Goal: Check status: Check status

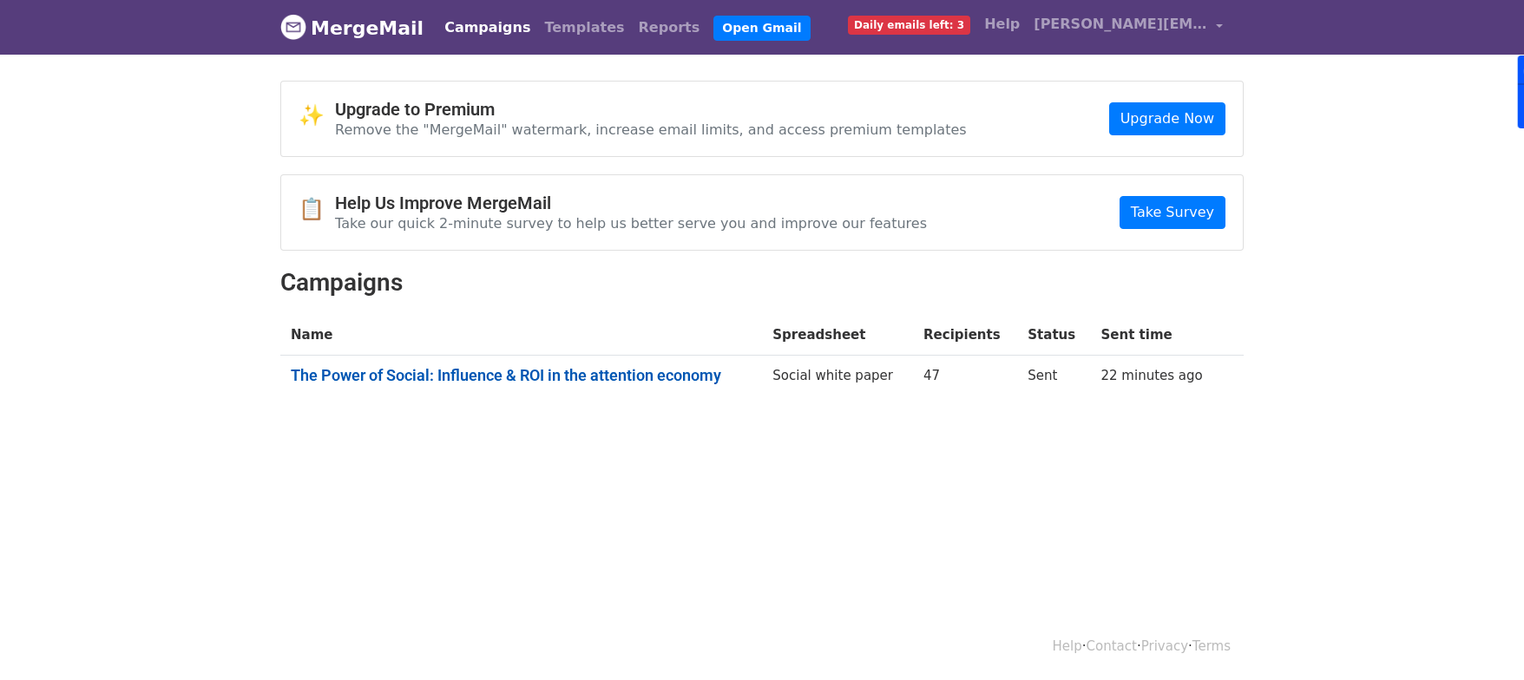
click at [671, 376] on link "The Power of Social: Influence & ROI in the attention economy" at bounding box center [521, 375] width 461 height 19
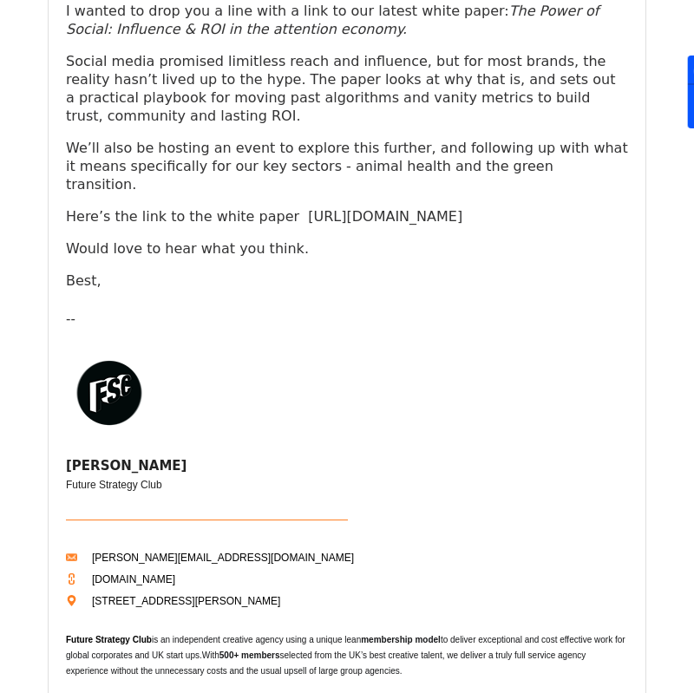
scroll to position [401, 0]
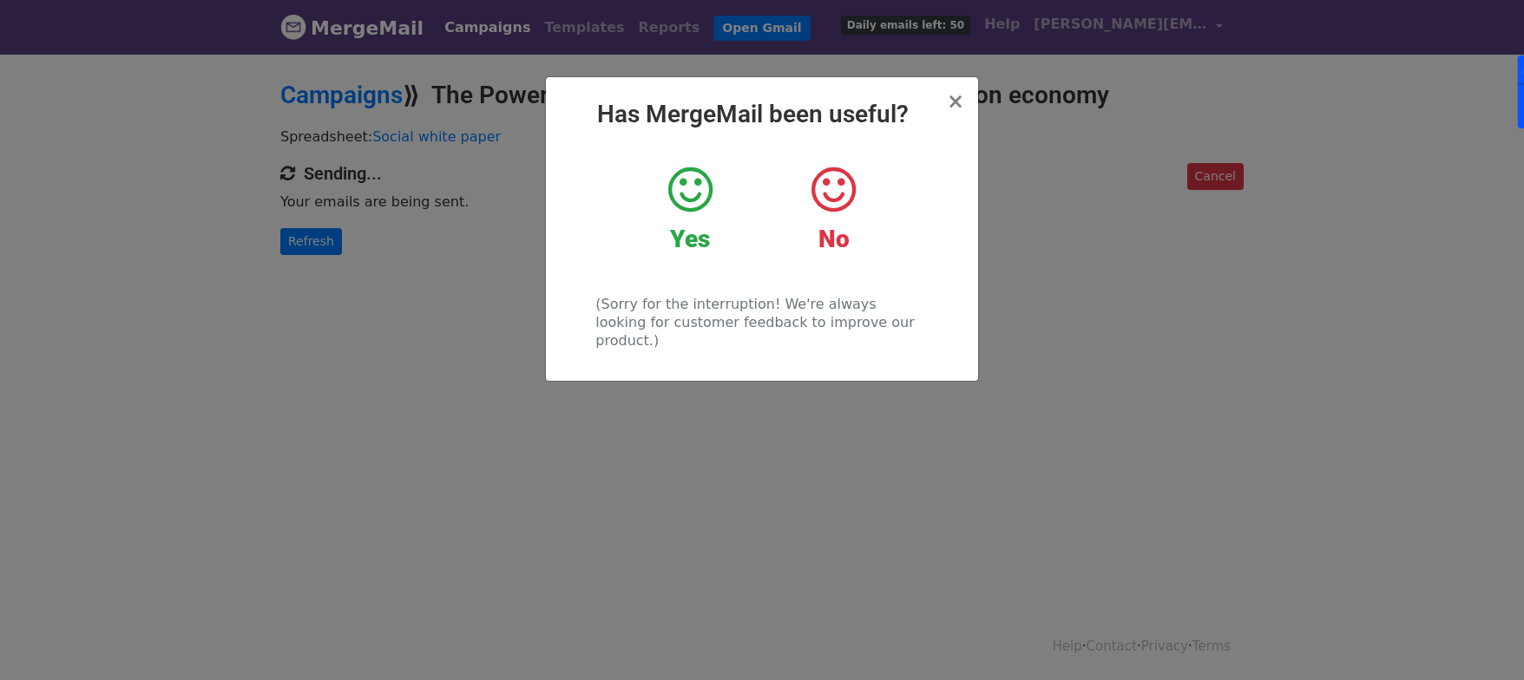
click at [679, 193] on icon at bounding box center [690, 190] width 44 height 52
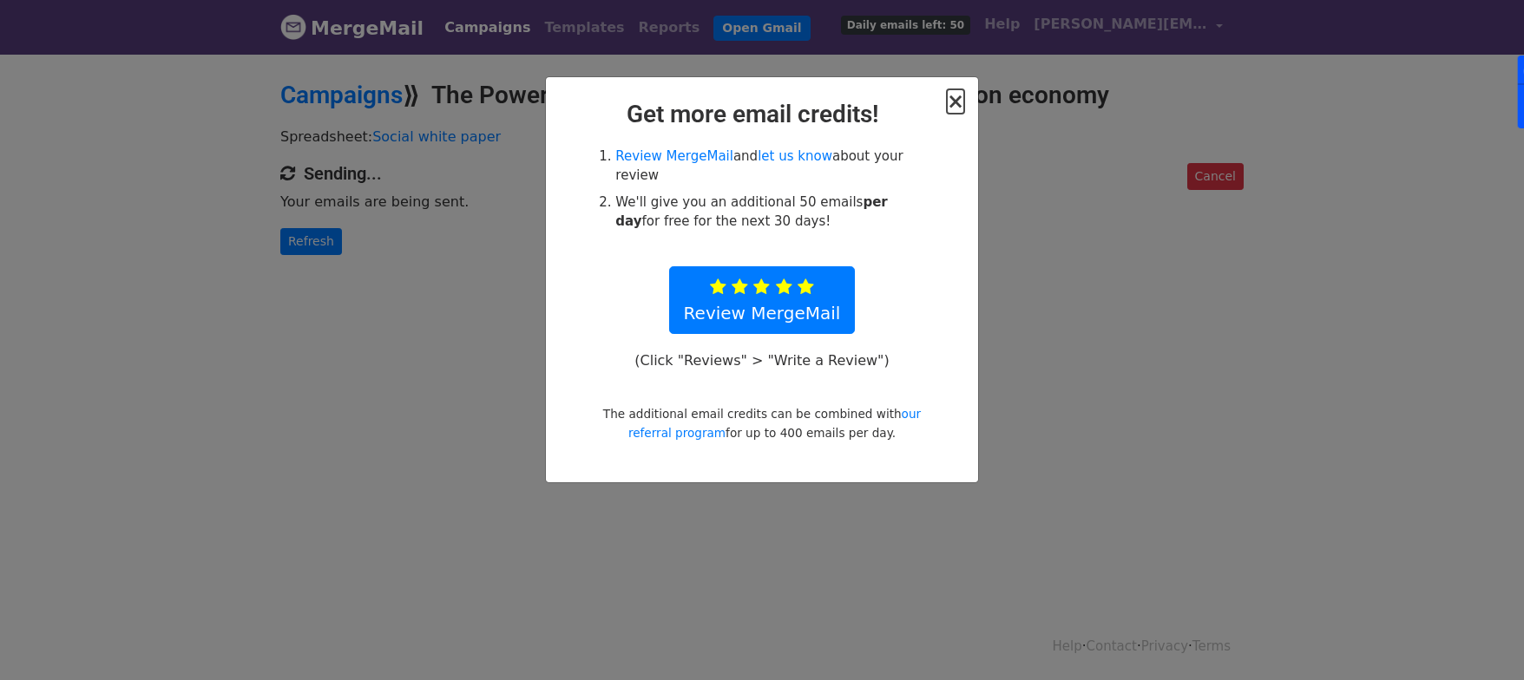
click at [949, 102] on span "×" at bounding box center [955, 101] width 17 height 24
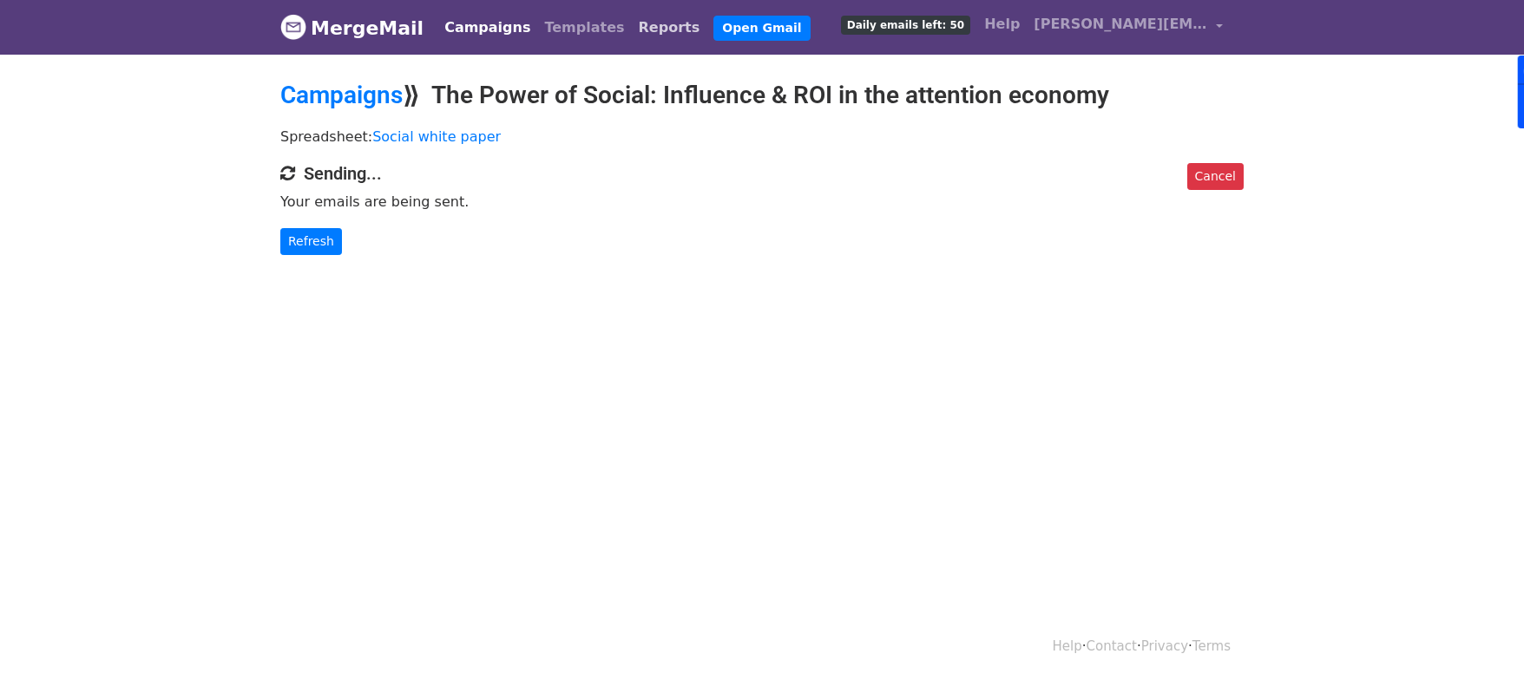
click at [632, 23] on link "Reports" at bounding box center [669, 27] width 75 height 35
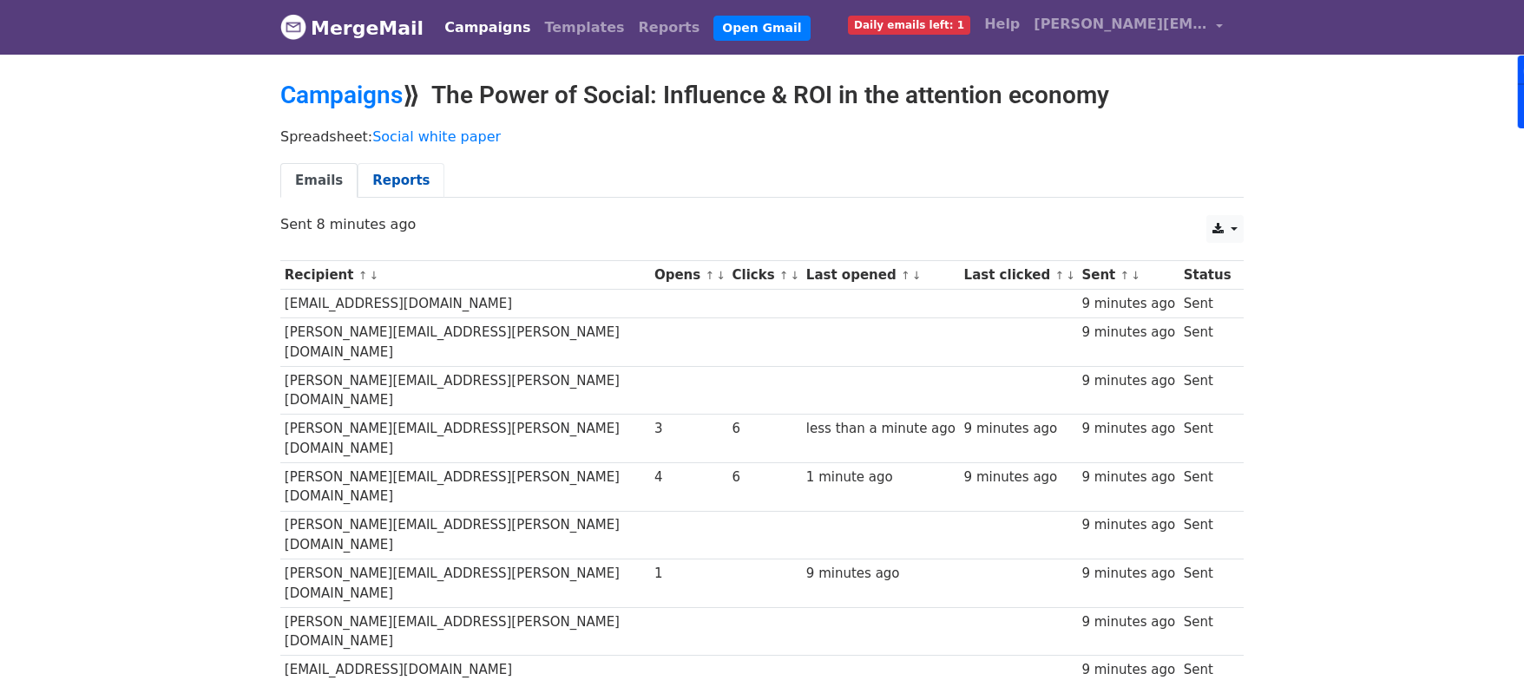
click at [390, 179] on link "Reports" at bounding box center [401, 181] width 87 height 36
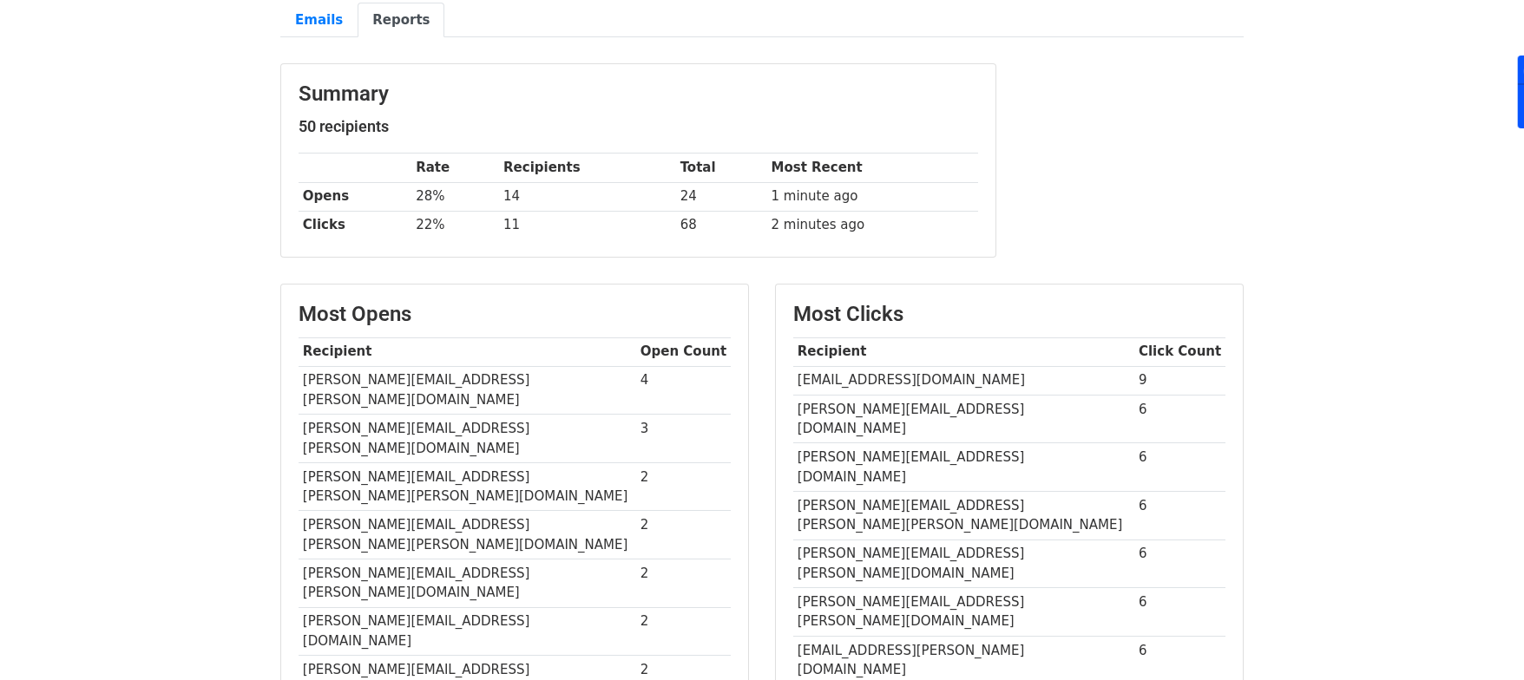
scroll to position [169, 0]
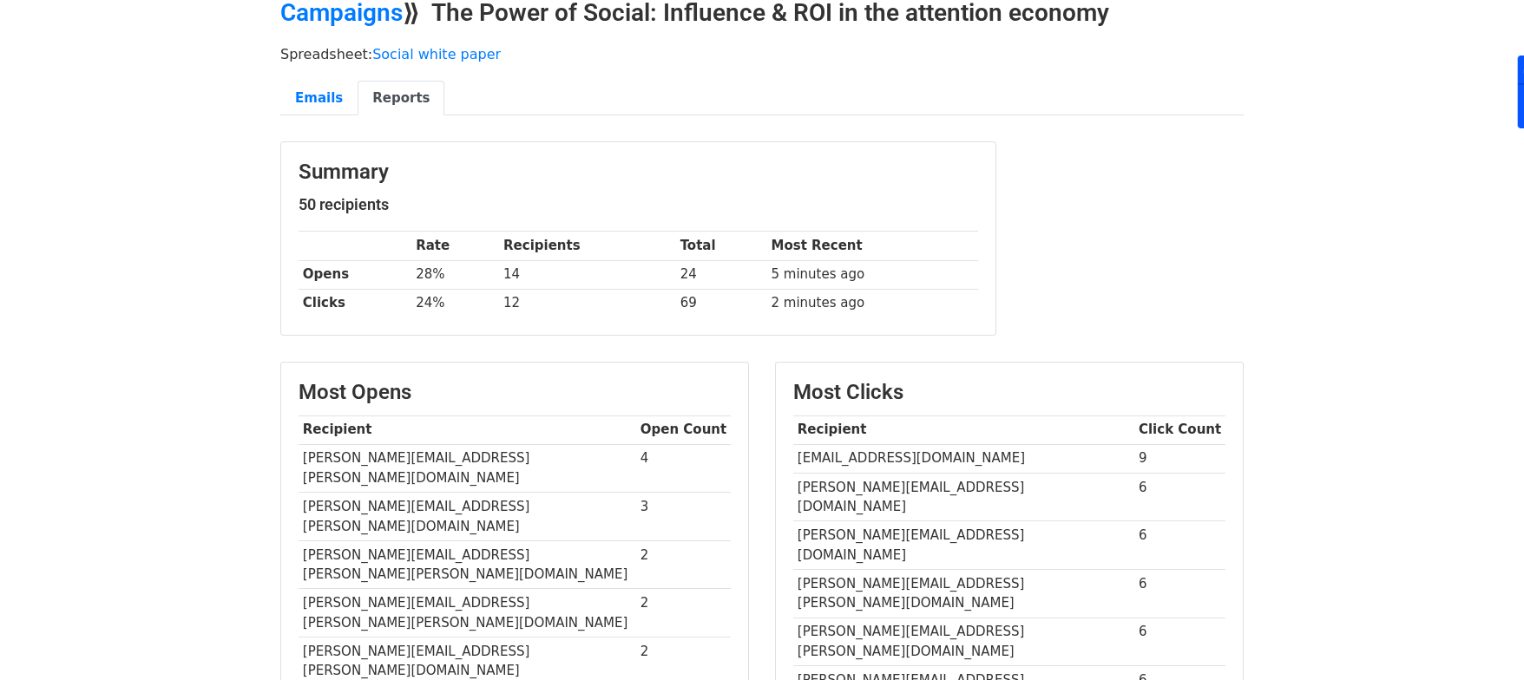
scroll to position [56, 0]
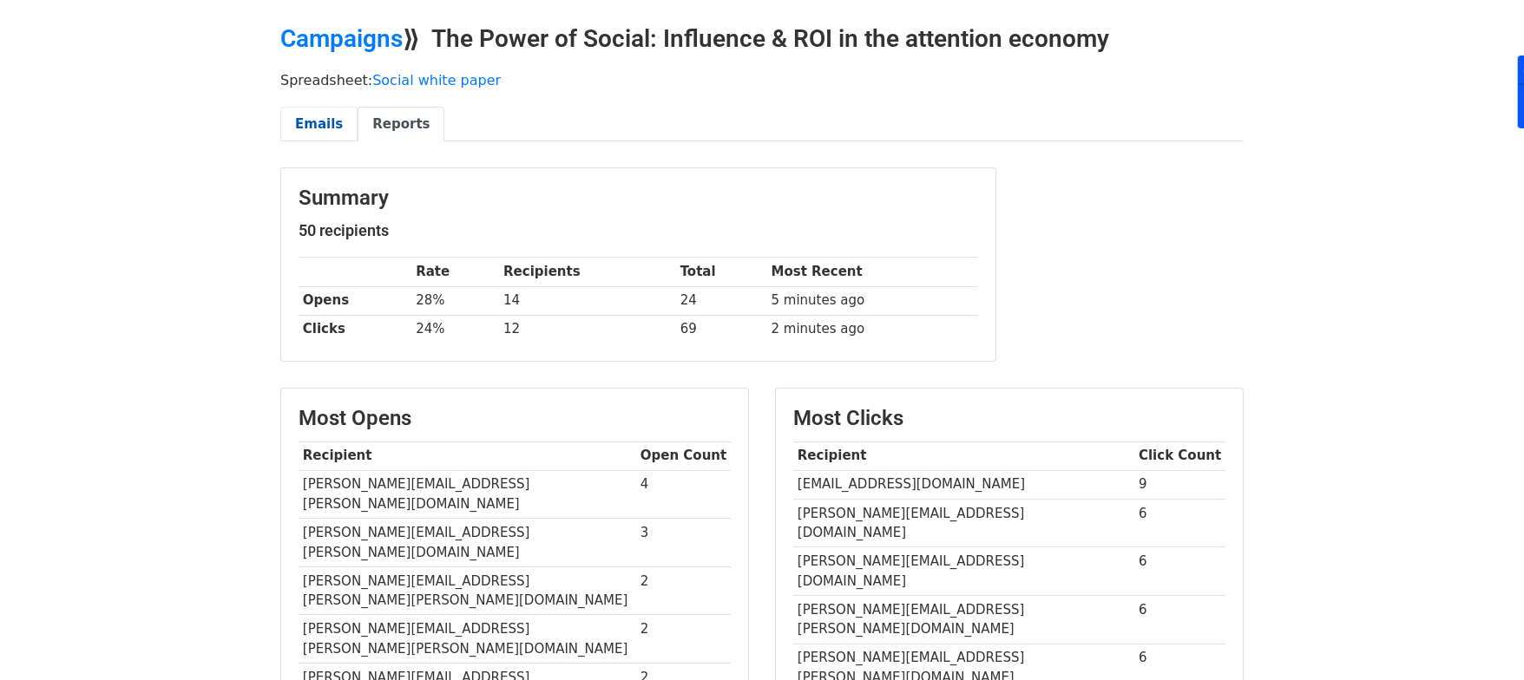
click at [319, 133] on link "Emails" at bounding box center [318, 125] width 77 height 36
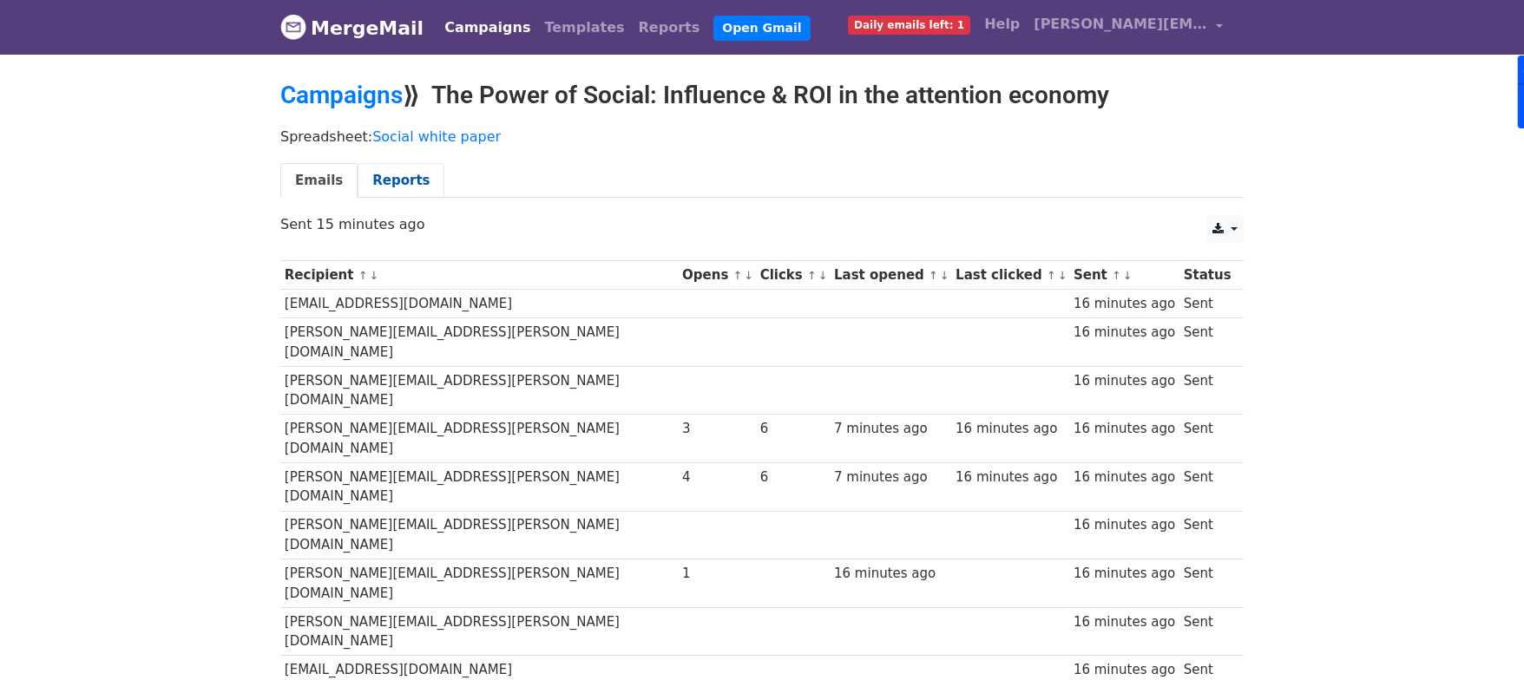
click at [403, 173] on link "Reports" at bounding box center [401, 181] width 87 height 36
click at [975, 266] on th "Last clicked ↑ ↓" at bounding box center [1010, 275] width 118 height 29
click at [1058, 272] on link "↓" at bounding box center [1063, 275] width 10 height 13
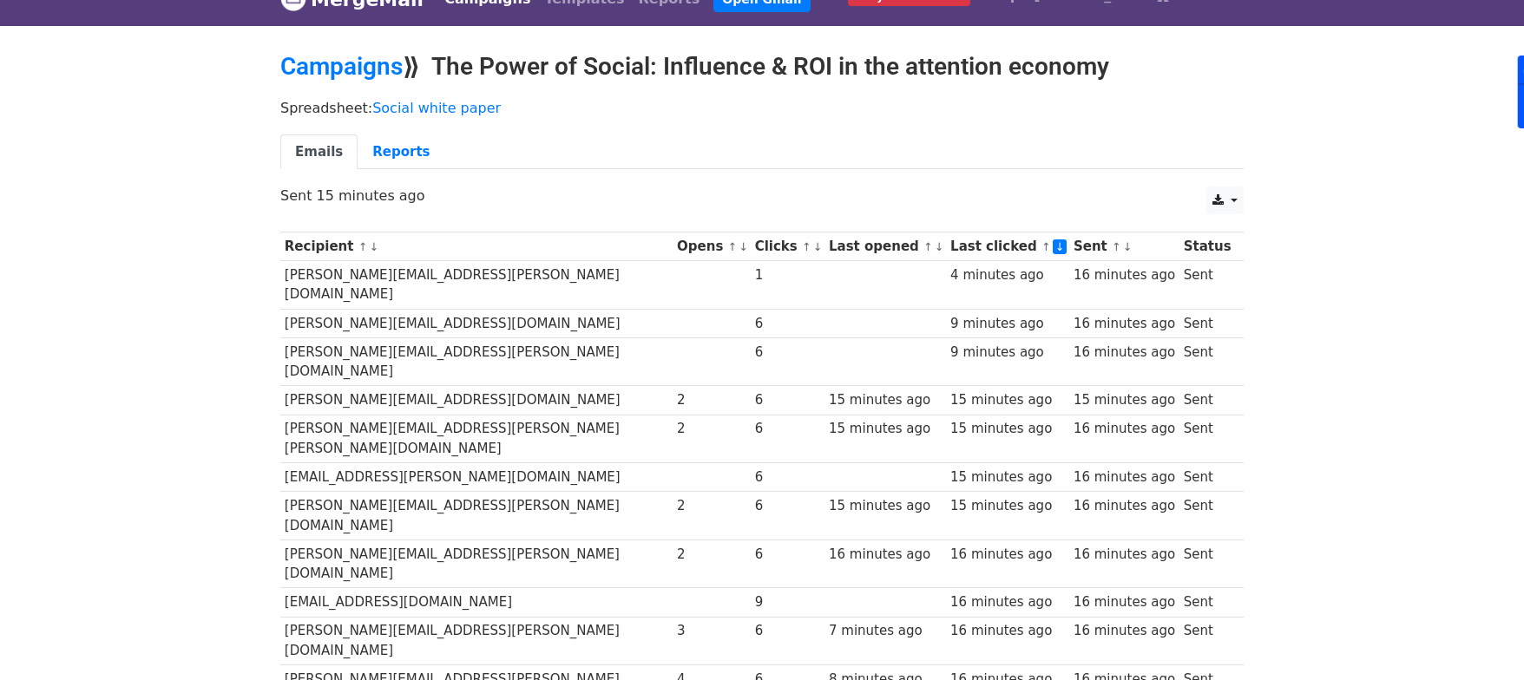
scroll to position [34, 0]
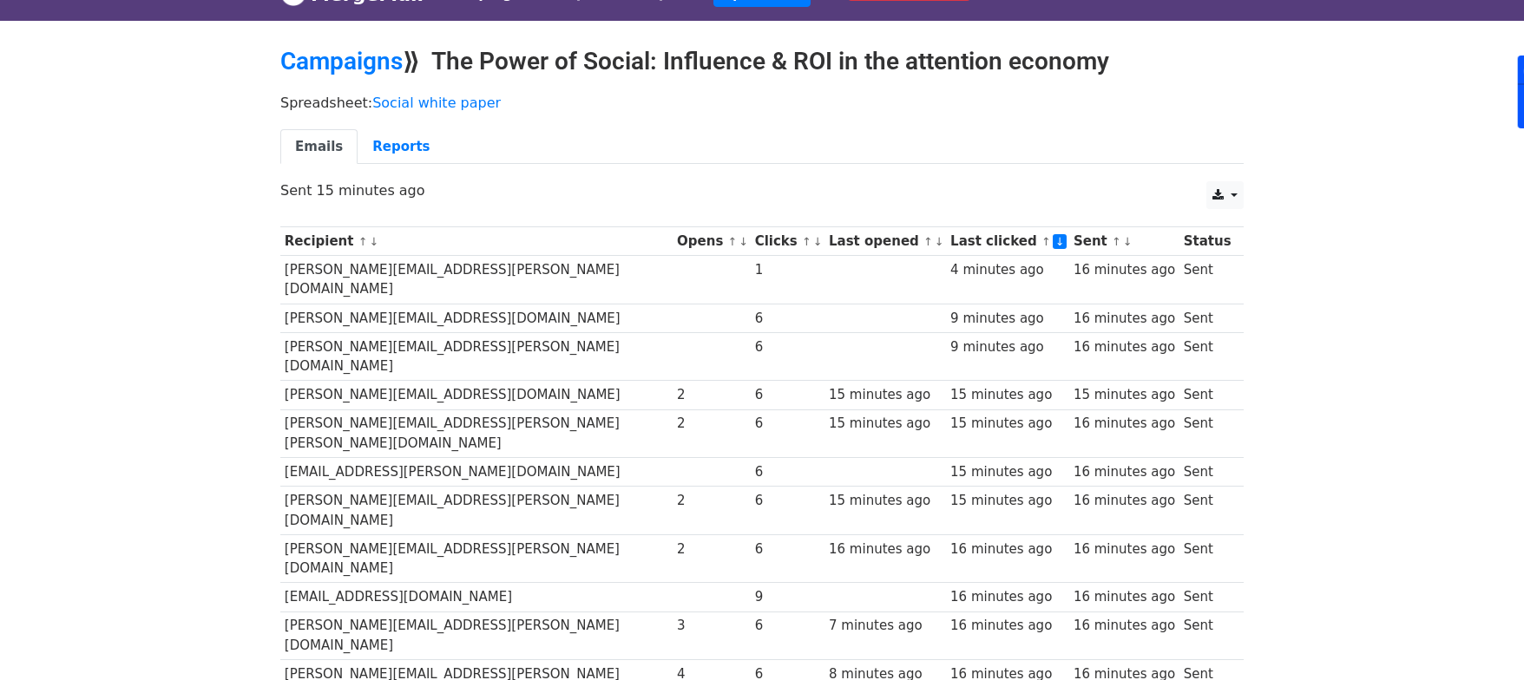
click at [935, 244] on link "↓" at bounding box center [940, 241] width 10 height 13
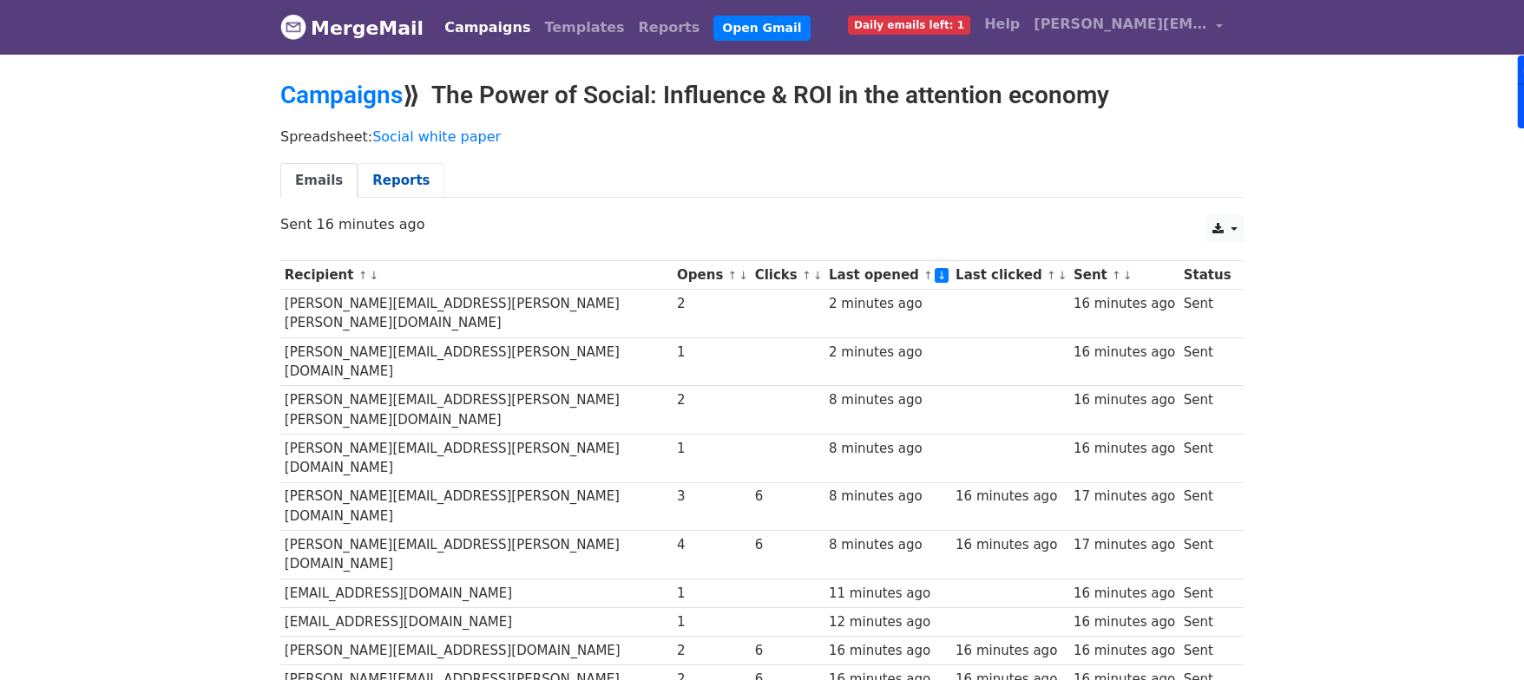
click at [404, 171] on link "Reports" at bounding box center [401, 181] width 87 height 36
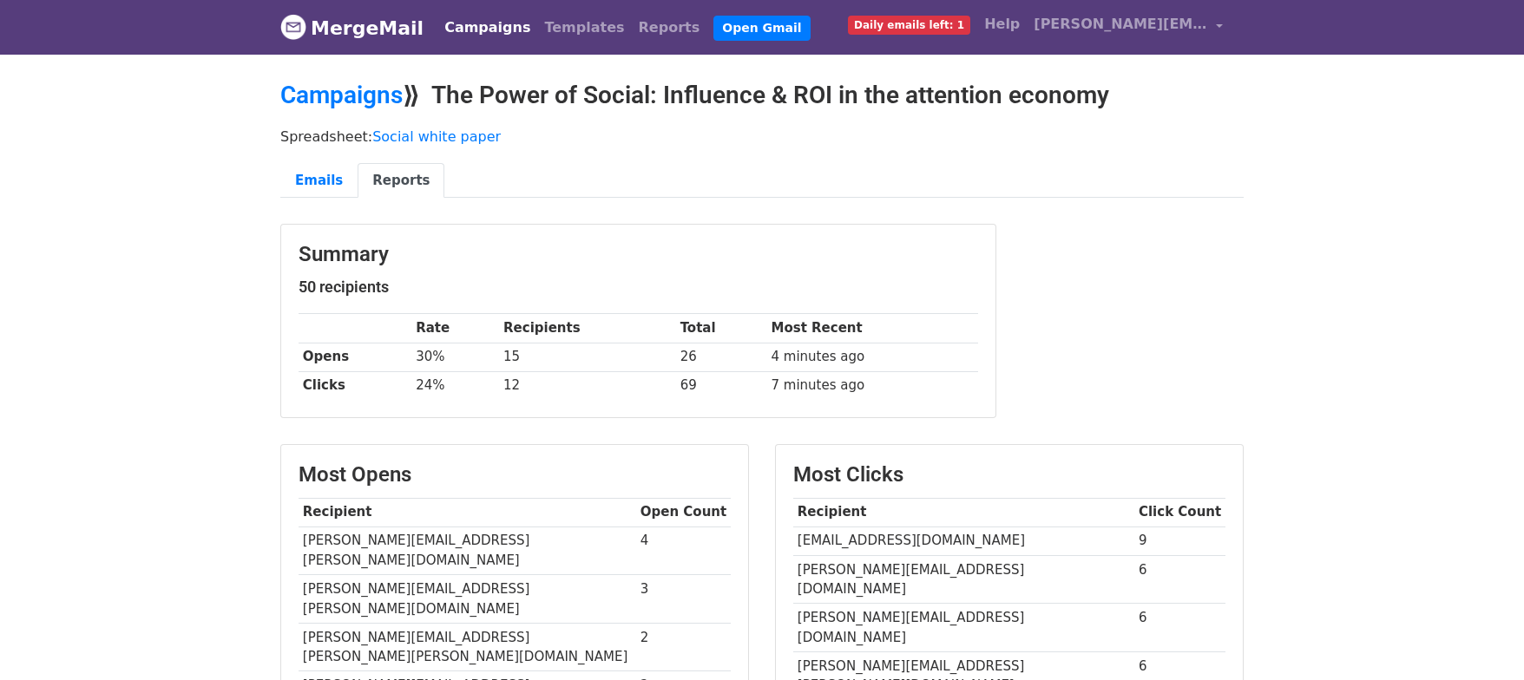
scroll to position [36, 0]
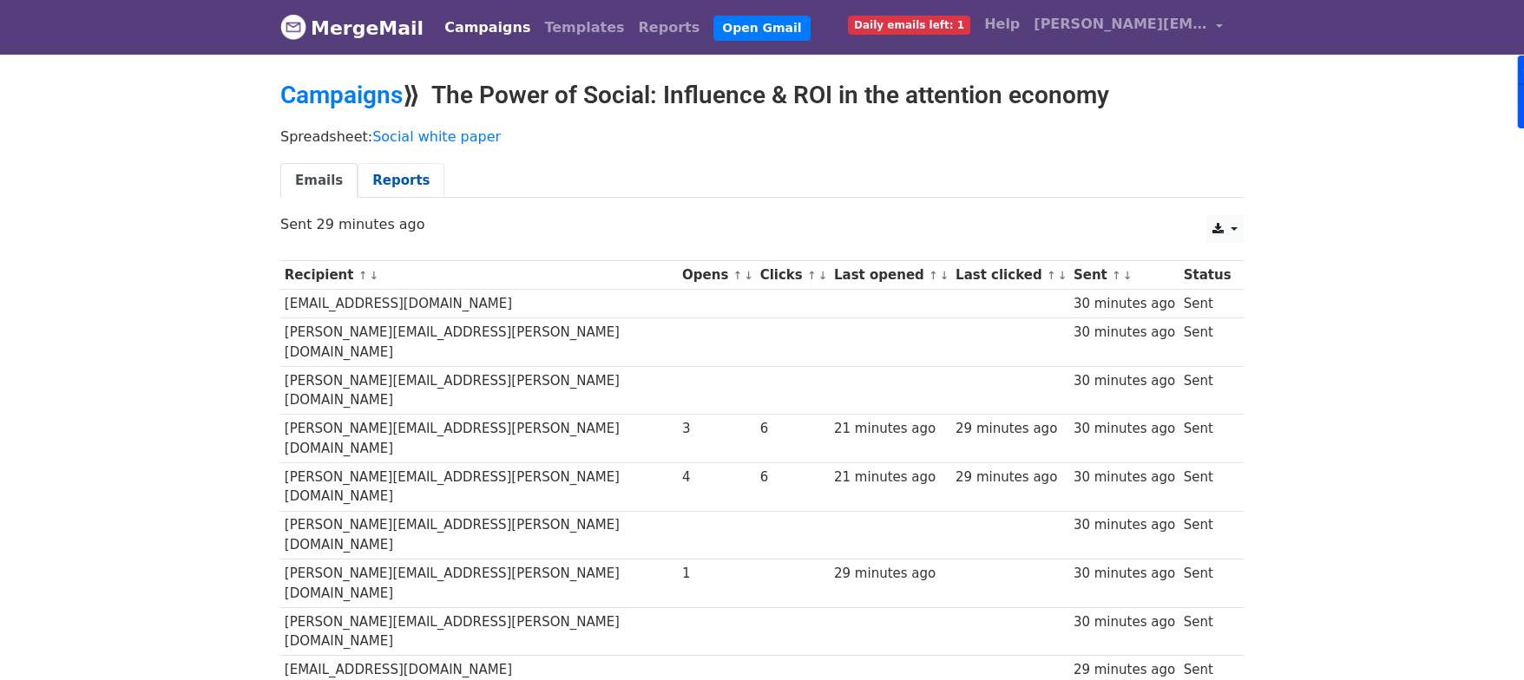
click at [404, 186] on link "Reports" at bounding box center [401, 181] width 87 height 36
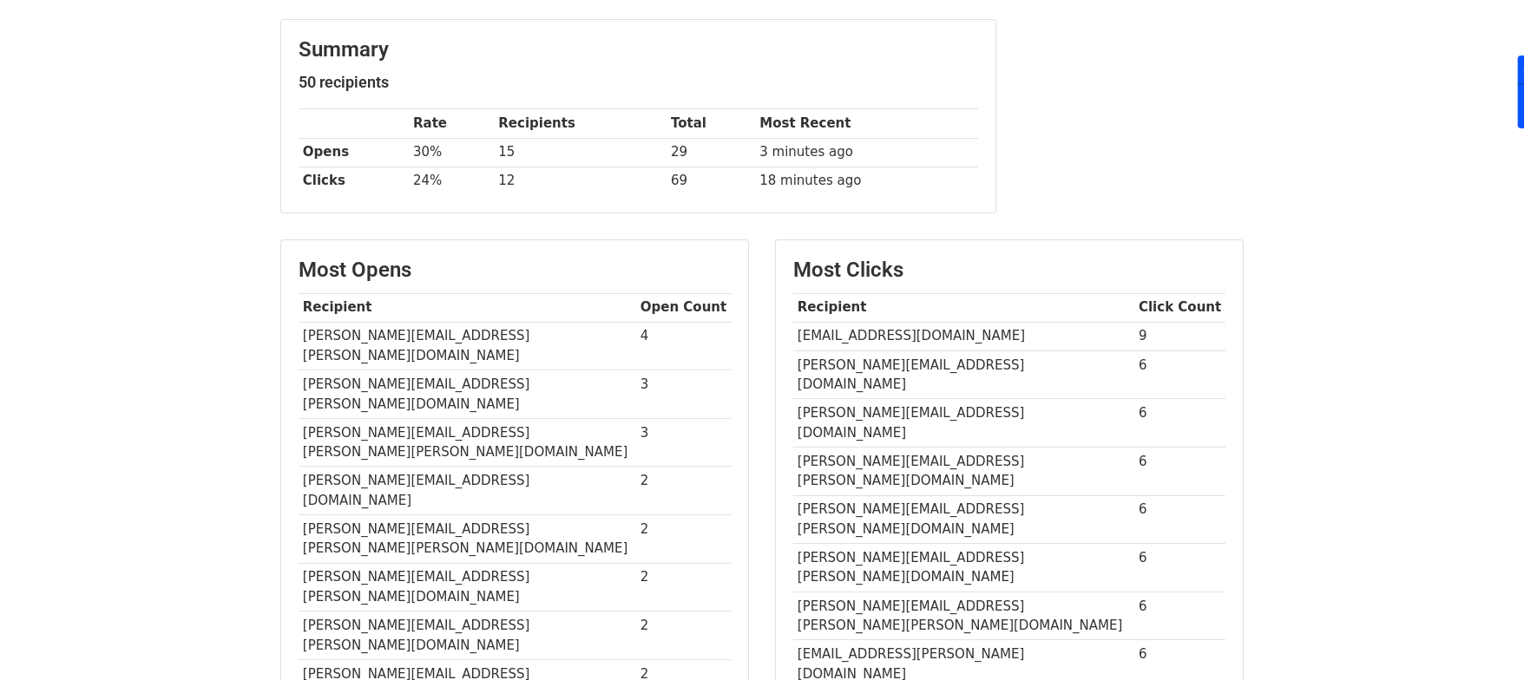
scroll to position [207, 0]
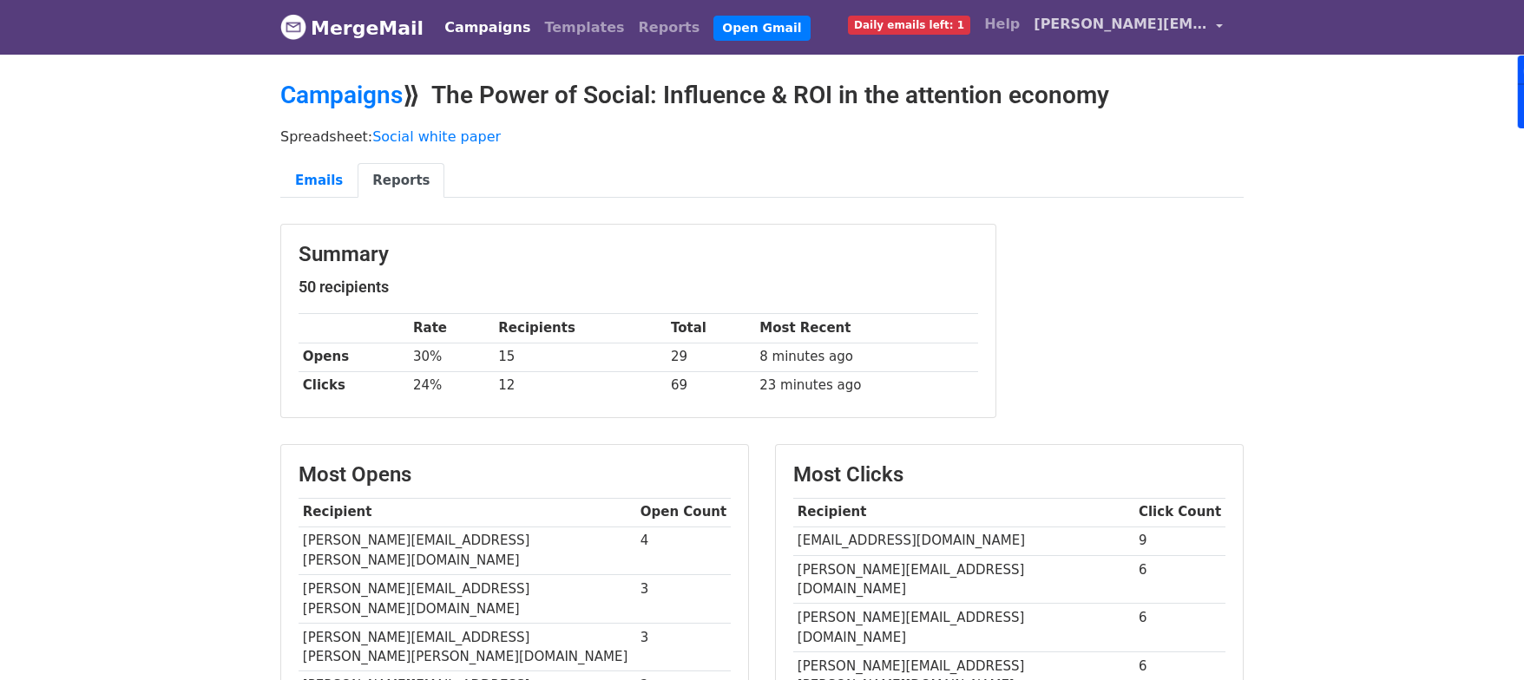
click at [1195, 21] on span "[PERSON_NAME][EMAIL_ADDRESS][DOMAIN_NAME]" at bounding box center [1121, 24] width 174 height 21
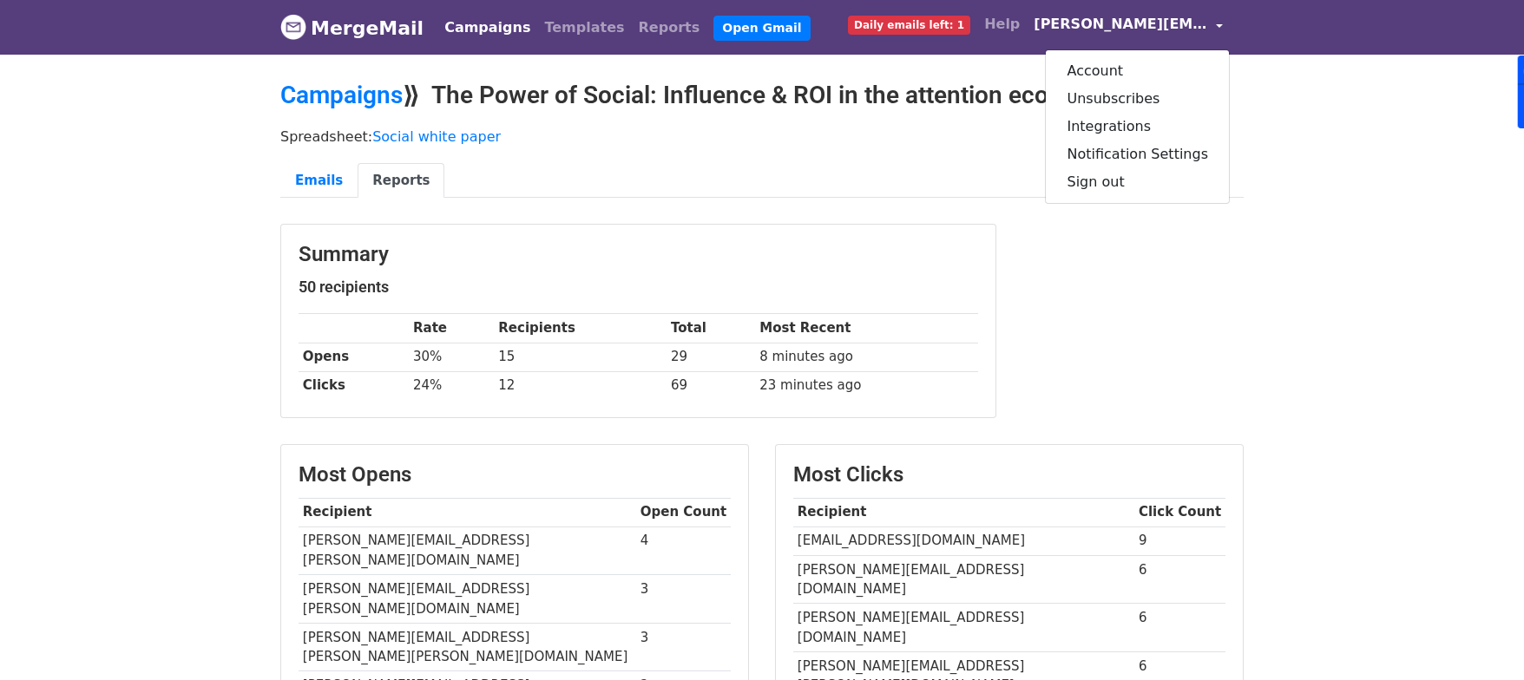
click at [1448, 270] on body "MergeMail Campaigns Templates Reports Open Gmail Daily emails left: 1 Help lewi…" at bounding box center [762, 682] width 1524 height 1364
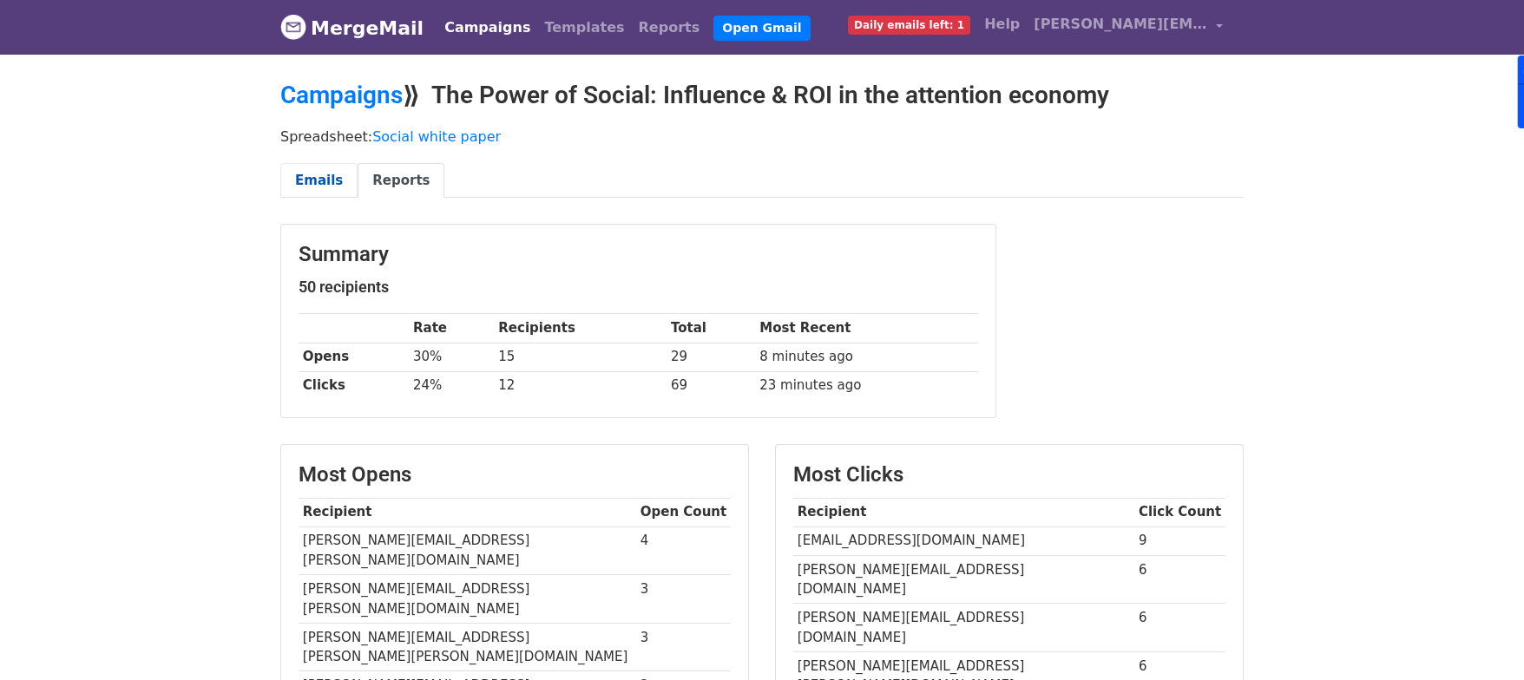
click at [326, 174] on link "Emails" at bounding box center [318, 181] width 77 height 36
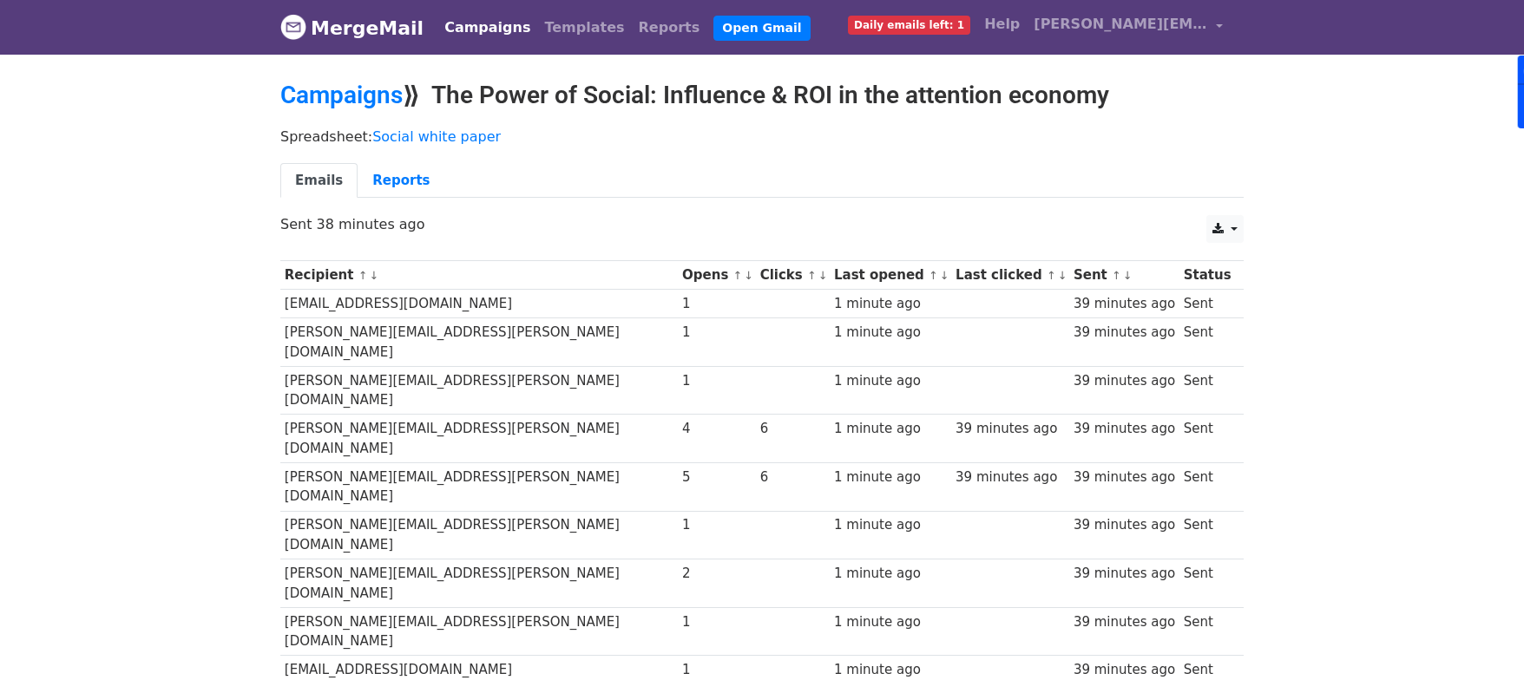
click at [929, 280] on small "↑ ↓" at bounding box center [938, 275] width 18 height 13
click at [940, 276] on link "↓" at bounding box center [945, 275] width 10 height 13
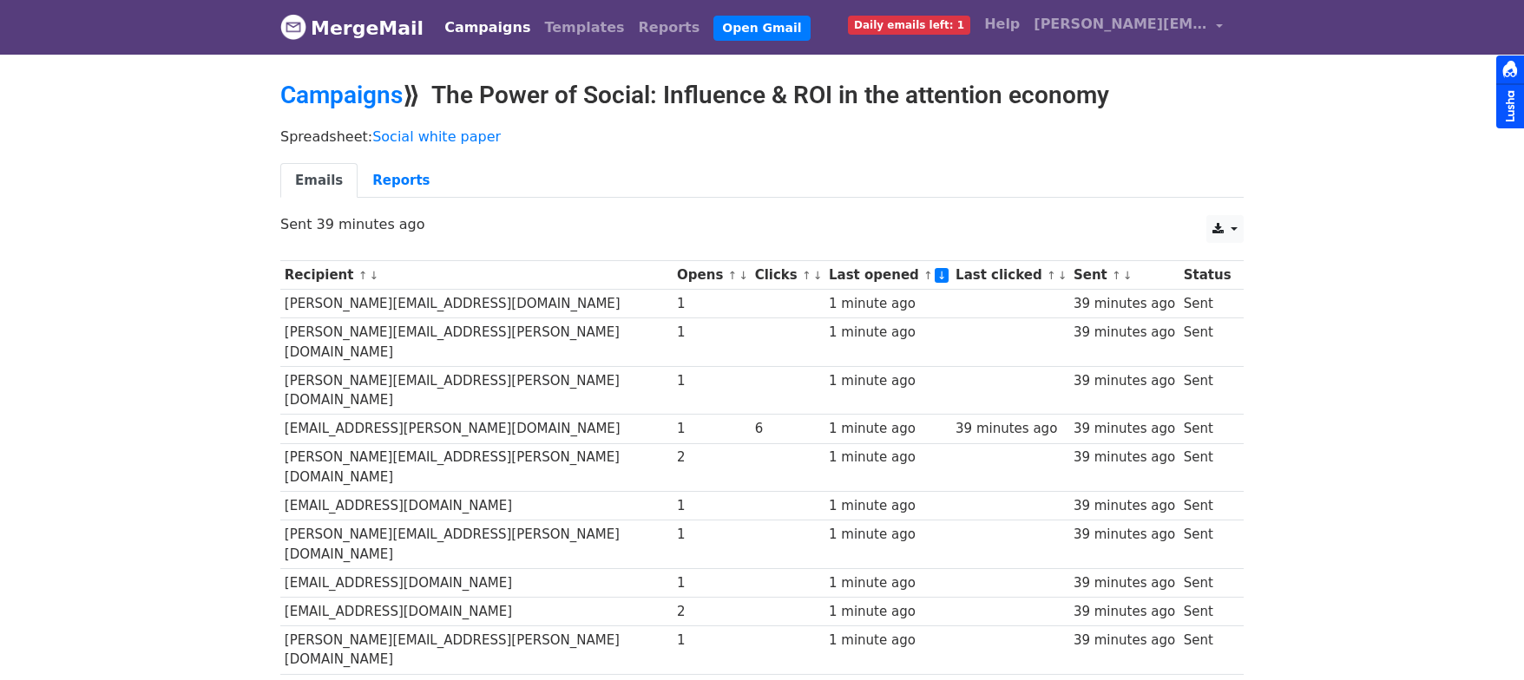
click at [858, 275] on th "Last opened ↑ ↓" at bounding box center [887, 275] width 127 height 29
click at [923, 275] on link "↑" at bounding box center [928, 275] width 10 height 13
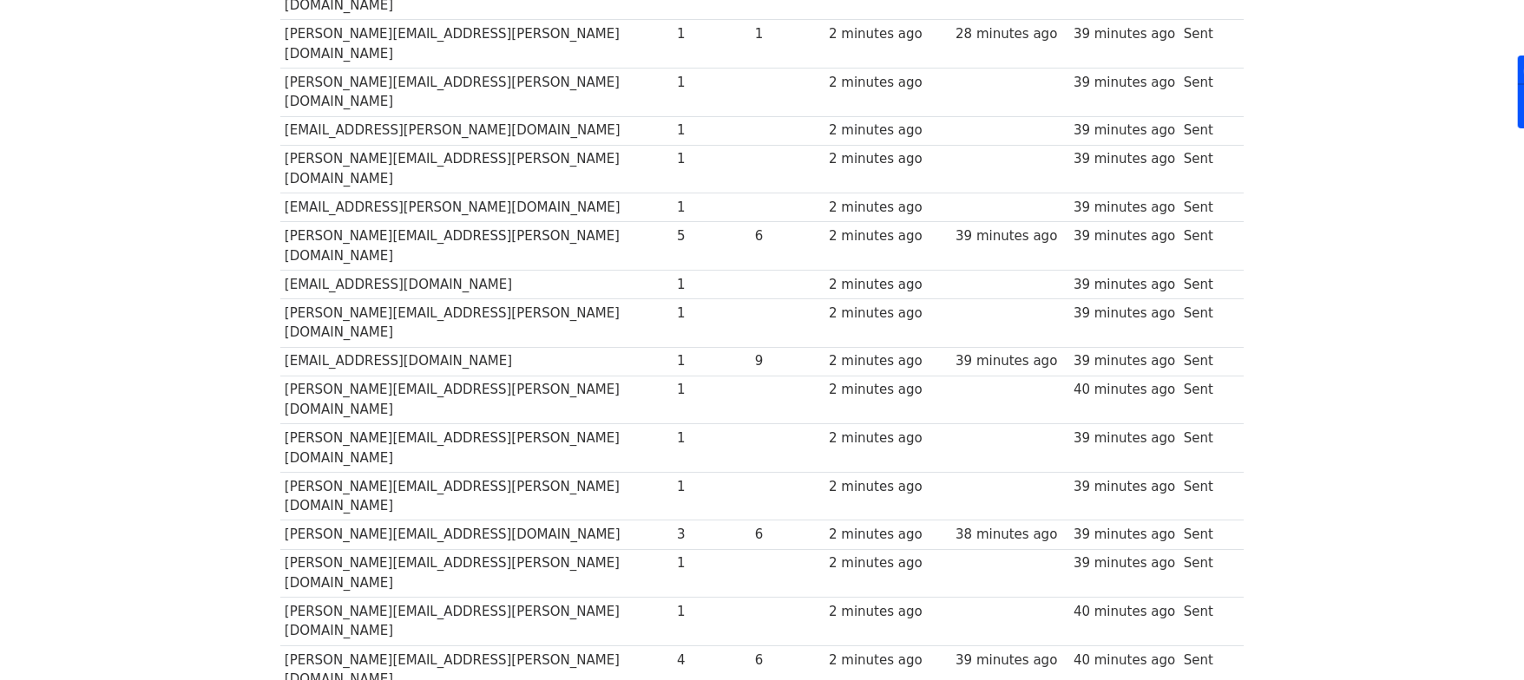
scroll to position [385, 0]
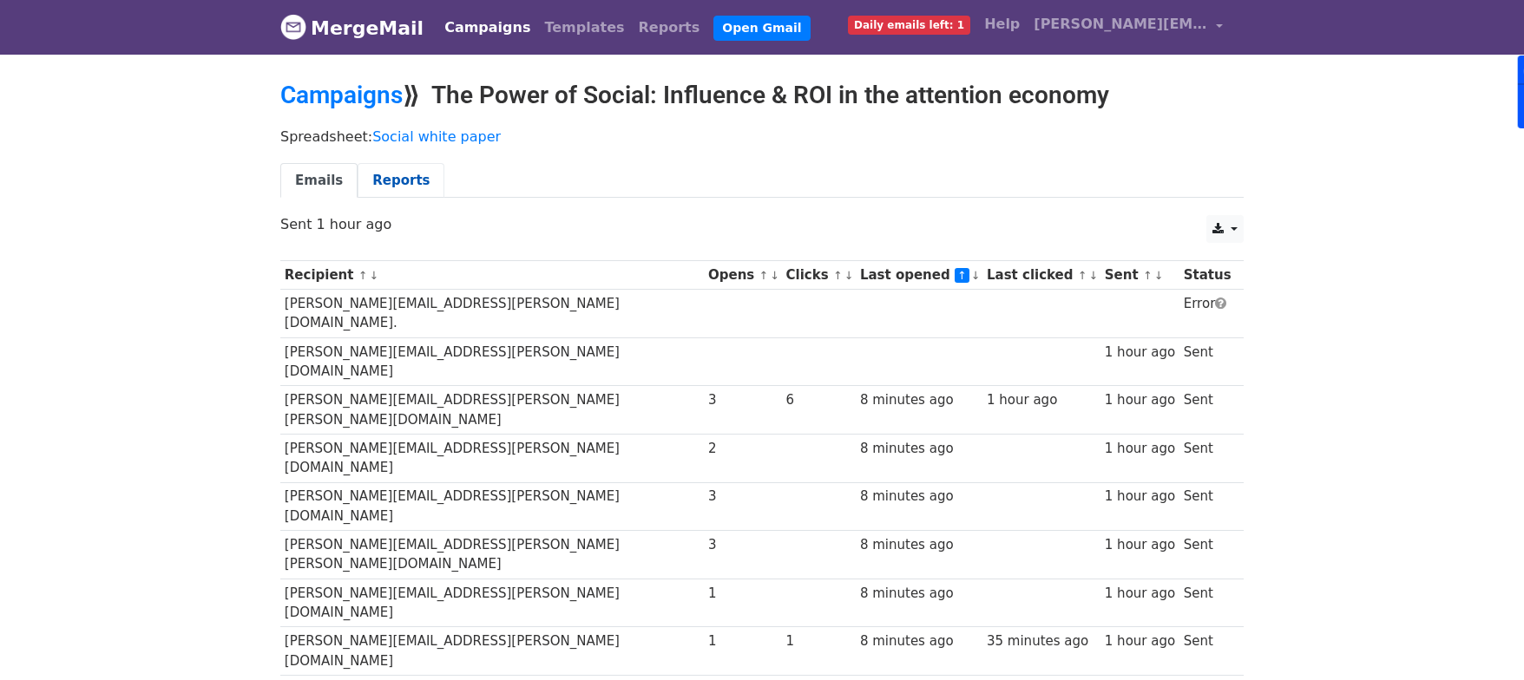
click at [392, 183] on link "Reports" at bounding box center [401, 181] width 87 height 36
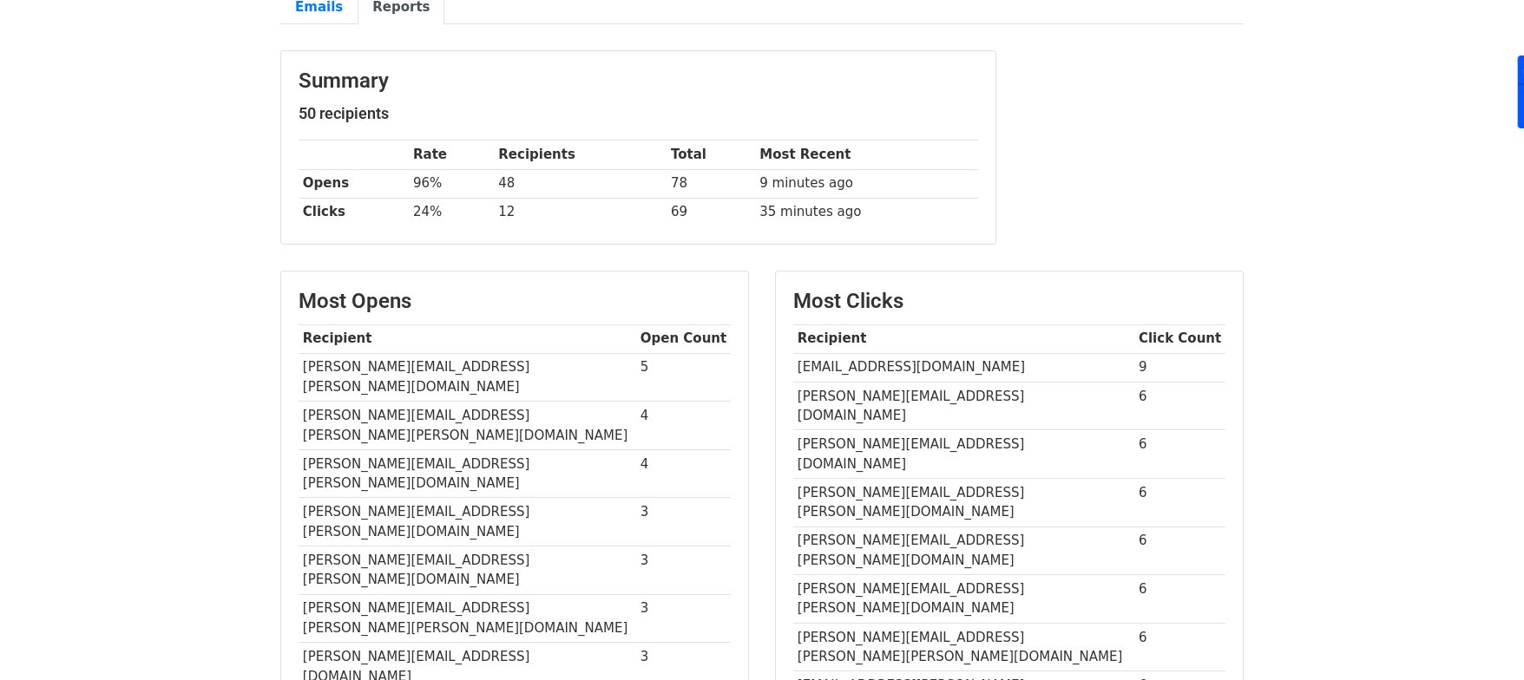
scroll to position [175, 0]
